Goal: Check status: Check status

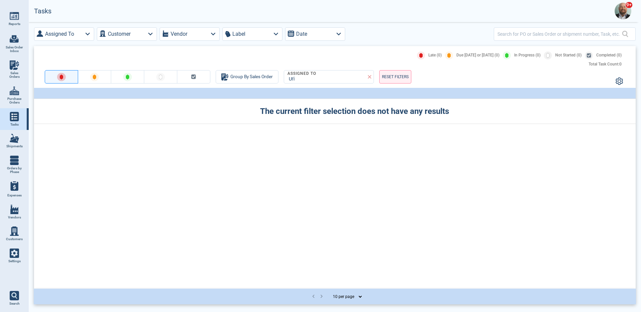
click at [10, 68] on img at bounding box center [14, 64] width 9 height 9
select select "50"
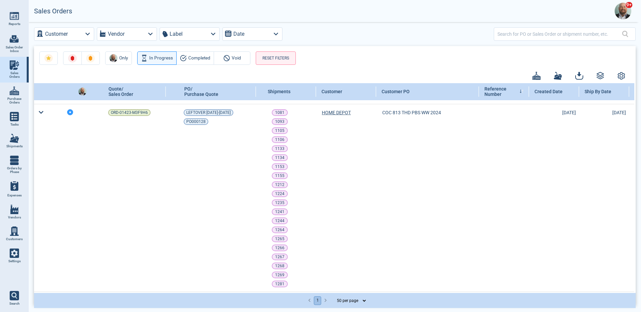
scroll to position [167, 0]
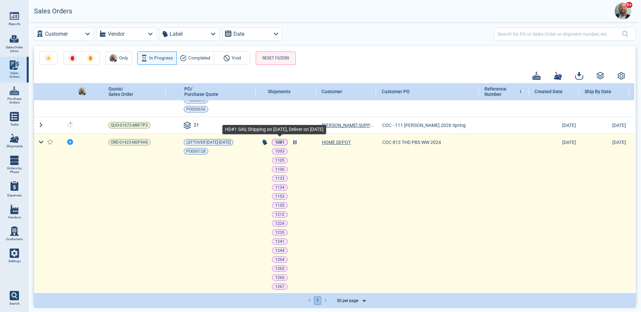
click at [281, 141] on p "1081" at bounding box center [279, 142] width 9 height 7
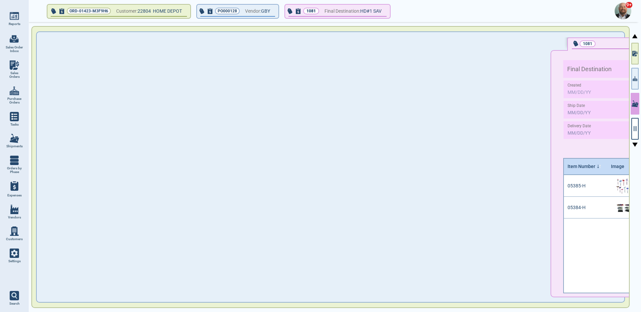
type input "86,592.24"
type input "143.36"
type input "15,382.08"
type input "2"
type input "HD#1 SAV"
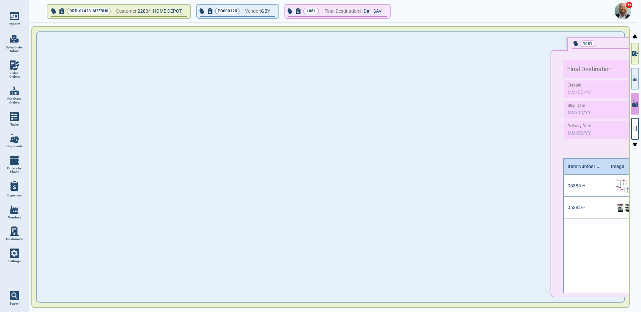
type input "ONEYXMNDA1750700"
type input "ONEU7020900/MOEU1416874"
type input "ONEYXMNDA1750700"
type input "FOB"
type input "12/1‎/23"
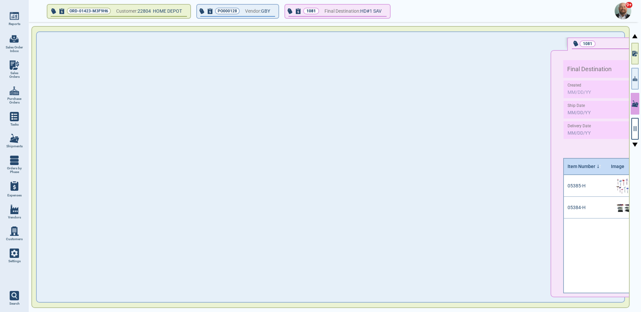
type input "11/26/23"
type input "1‎/17/24"
type input "HD#1 SAV"
type input "XIAMEN"
type input "CHARLESTON,SC"
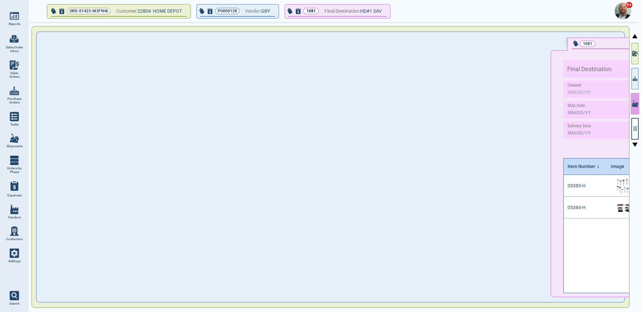
type input "UCM"
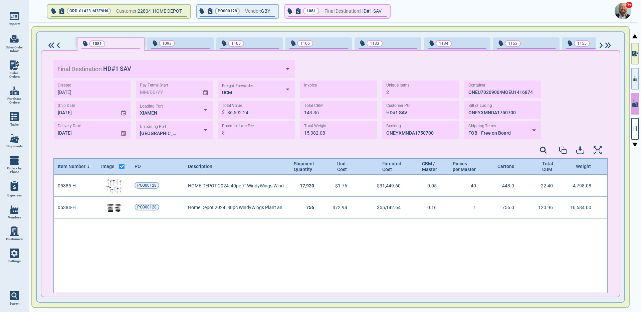
click at [600, 44] on img at bounding box center [601, 45] width 6 height 6
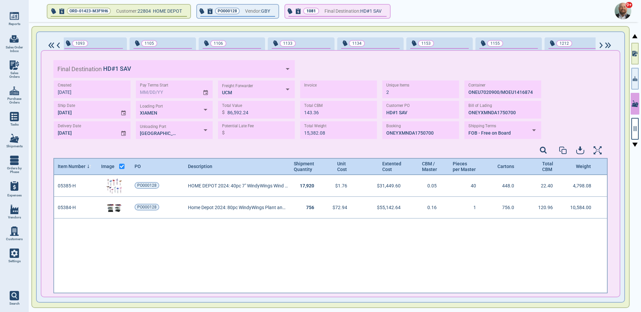
click at [600, 44] on img at bounding box center [601, 45] width 6 height 6
click at [610, 45] on img at bounding box center [608, 45] width 8 height 6
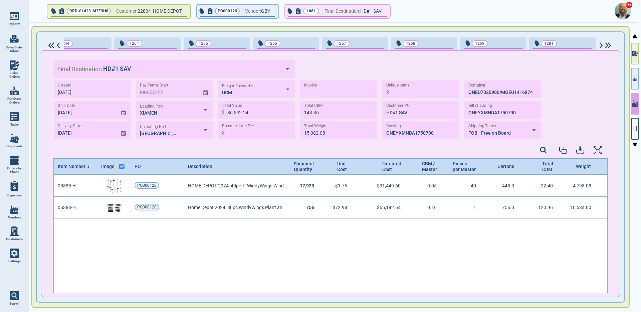
click at [51, 46] on img at bounding box center [51, 45] width 8 height 6
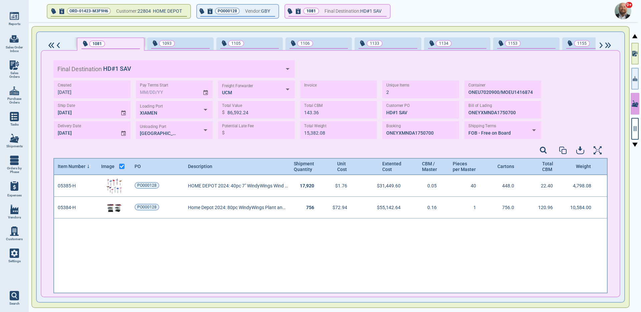
scroll to position [0, 0]
click at [610, 46] on img at bounding box center [608, 45] width 8 height 6
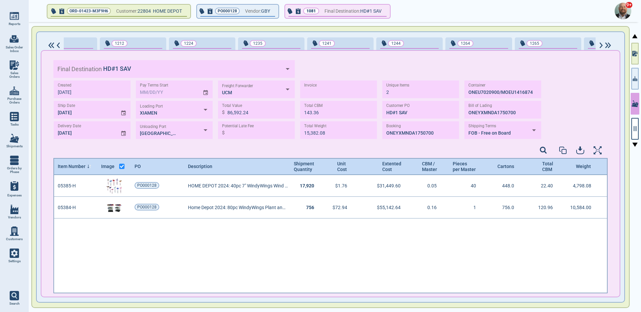
click at [610, 46] on img at bounding box center [608, 45] width 8 height 6
click at [51, 46] on img at bounding box center [51, 45] width 8 height 6
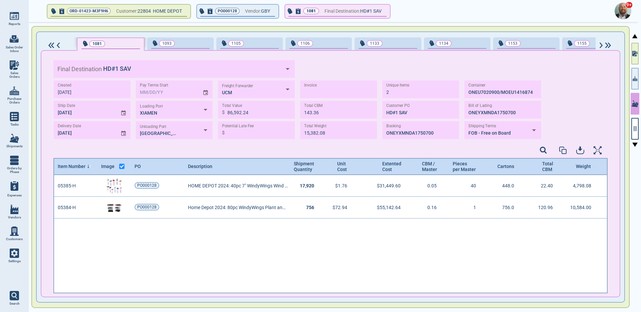
scroll to position [0, 0]
click at [51, 46] on img at bounding box center [51, 45] width 8 height 6
click at [600, 45] on img at bounding box center [601, 45] width 6 height 6
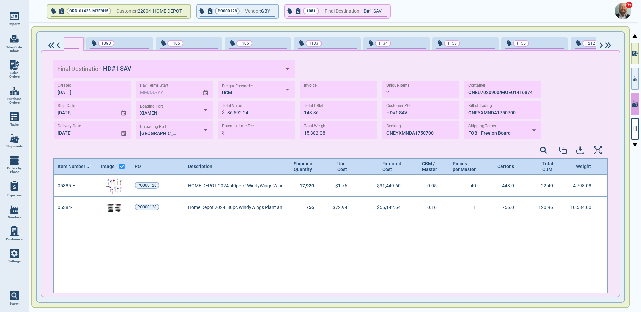
scroll to position [0, 87]
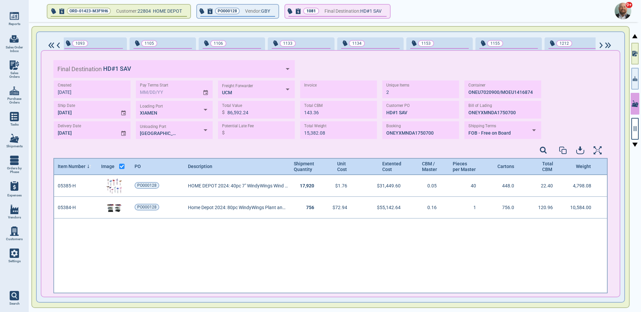
click at [600, 45] on img at bounding box center [601, 45] width 6 height 6
click at [610, 44] on img at bounding box center [608, 45] width 8 height 6
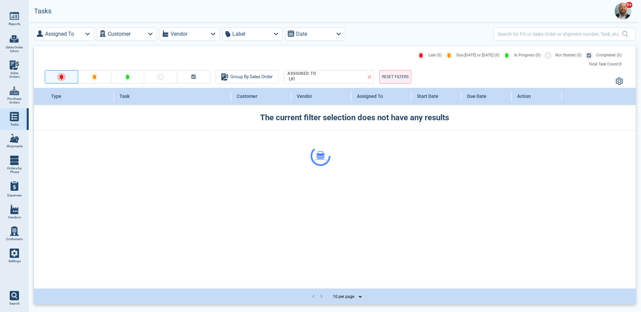
click at [12, 145] on span "Shipments" at bounding box center [14, 146] width 16 height 4
select select "50"
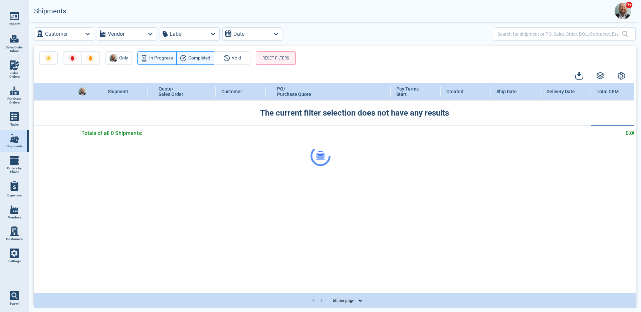
click at [279, 53] on div at bounding box center [320, 156] width 641 height 312
click at [277, 57] on div at bounding box center [320, 156] width 641 height 312
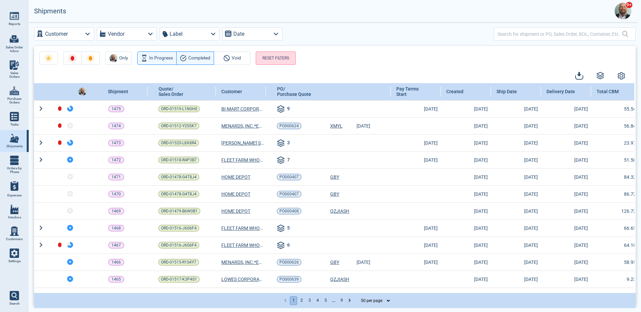
click at [277, 57] on button "RESET FILTERS" at bounding box center [276, 57] width 40 height 13
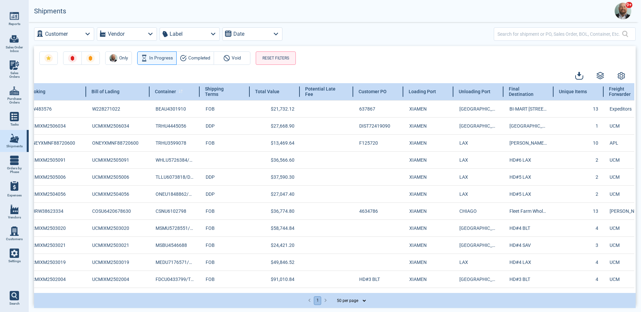
scroll to position [0, 564]
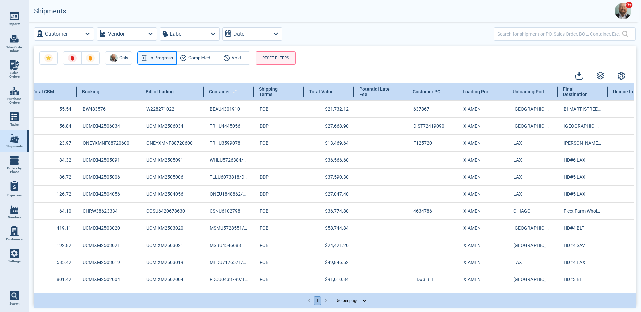
click at [233, 91] on icon at bounding box center [235, 91] width 4 height 4
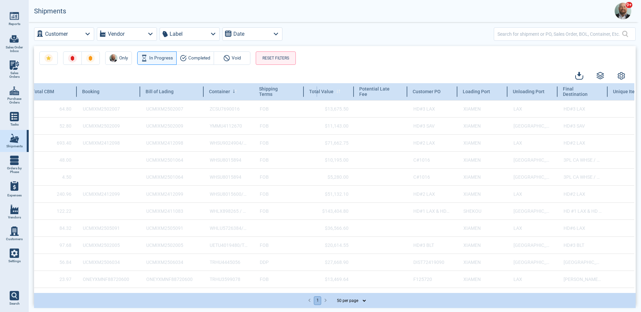
drag, startPoint x: 252, startPoint y: 92, endPoint x: 316, endPoint y: 93, distance: 63.4
click at [316, 93] on tr "Shipment Quote/ Sales Order Customer PO/ Purchase Quote Pay Terms Start Created…" at bounding box center [144, 91] width 1349 height 17
drag, startPoint x: 311, startPoint y: 91, endPoint x: 342, endPoint y: 91, distance: 31.4
click at [342, 91] on tr "Shipment Quote/ Sales Order Customer PO/ Purchase Quote Pay Terms Start Created…" at bounding box center [173, 91] width 1407 height 17
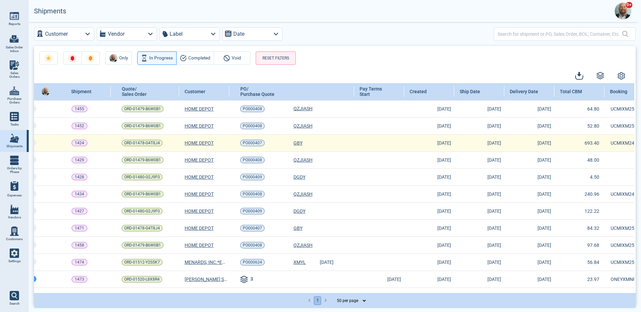
scroll to position [0, 30]
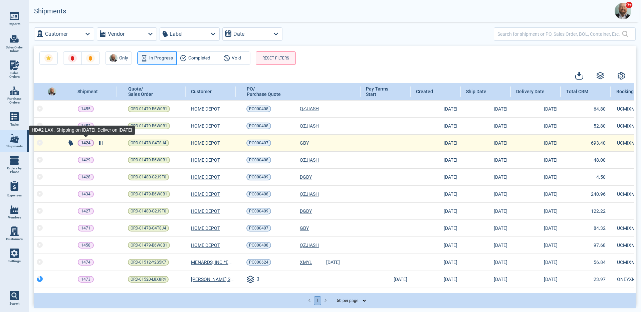
click at [84, 142] on p "1424" at bounding box center [85, 142] width 9 height 7
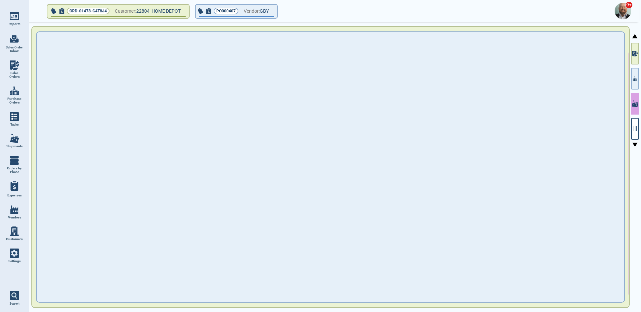
type input "71,662.75"
type input "693.40"
type input "132,012.67"
type input "4"
type input "HD#2 LAX"
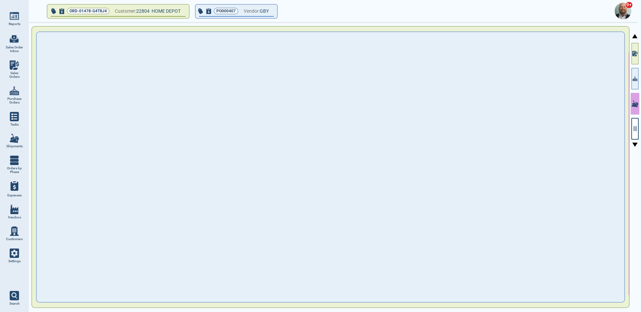
type input "UCMIXM2412098"
type input "WHSU9024904/WHSU9024505"
type input "UCMIXM2412098"
type input "FOB"
type input "[DATE]"
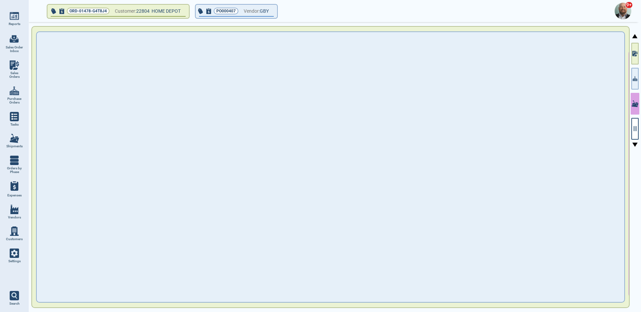
type input "[DATE]"
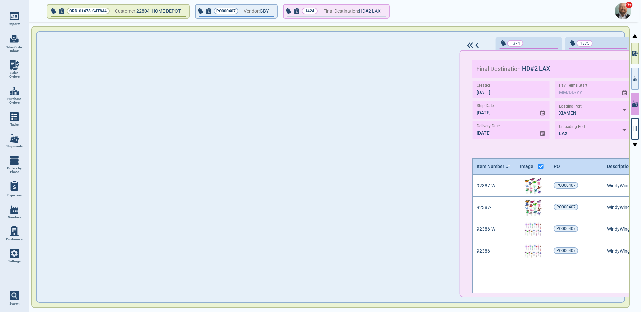
scroll to position [116, 552]
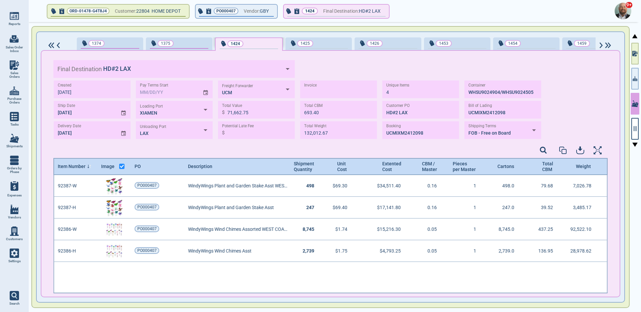
click at [545, 133] on div "Created [DATE] Ship Date [DATE] Delivery Date [DATE] Pay Terms Start Loading Po…" at bounding box center [330, 112] width 554 height 64
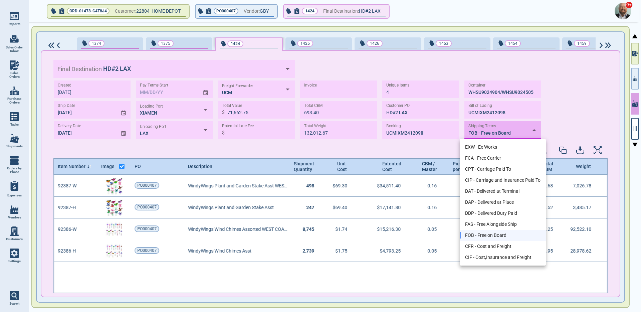
click at [530, 132] on body "Reports 0 Sales Order Inbox Sales Orders Purchase Orders Tasks Shipments Orders…" at bounding box center [320, 156] width 641 height 312
click at [553, 127] on div at bounding box center [320, 156] width 641 height 312
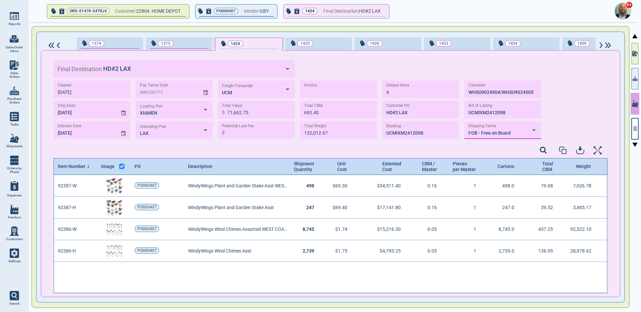
click at [17, 146] on span "Shipments" at bounding box center [14, 146] width 16 height 4
select select "50"
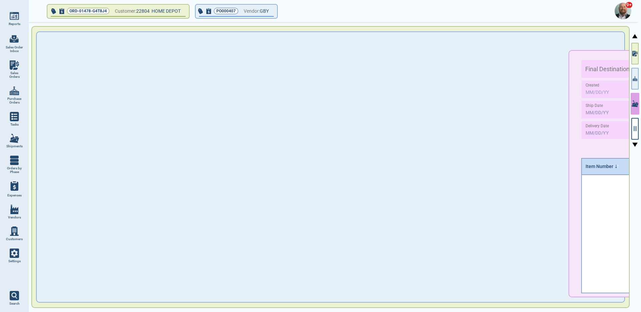
type input "71,662.75"
type input "693.40"
type input "132,012.67"
type input "4"
type input "HD#2 LAX"
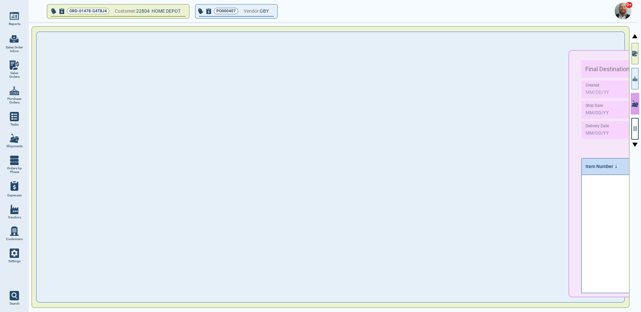
type input "UCMIXM2412098"
type input "WHSU9024904/WHSU9024505"
type input "UCMIXM2412098"
type input "FOB"
type input "[DATE]"
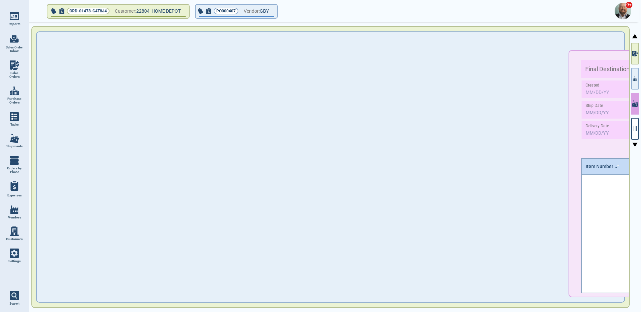
type input "[DATE]"
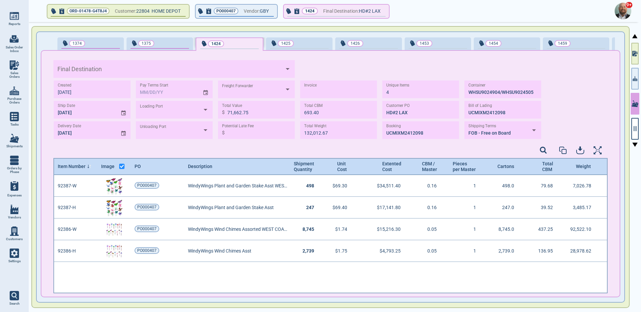
type input "HD#2 LAX"
type input "XIAMEN"
type input "LAX"
type input "UCM"
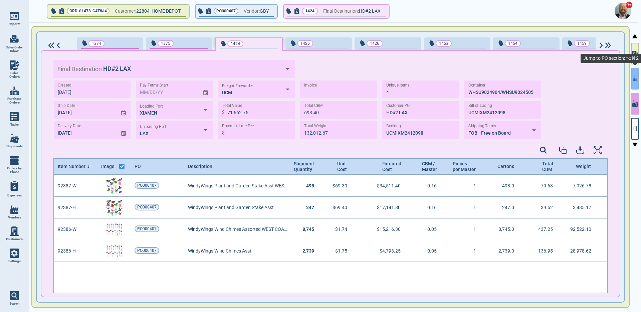
click at [632, 78] on icon "button" at bounding box center [634, 78] width 5 height 7
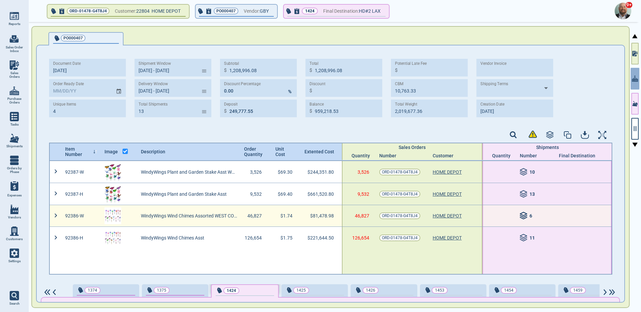
click at [520, 214] on icon at bounding box center [524, 216] width 8 height 8
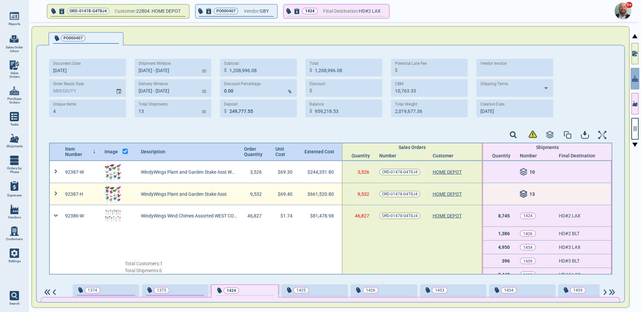
click at [520, 194] on icon at bounding box center [524, 194] width 8 height 8
